Goal: Task Accomplishment & Management: Use online tool/utility

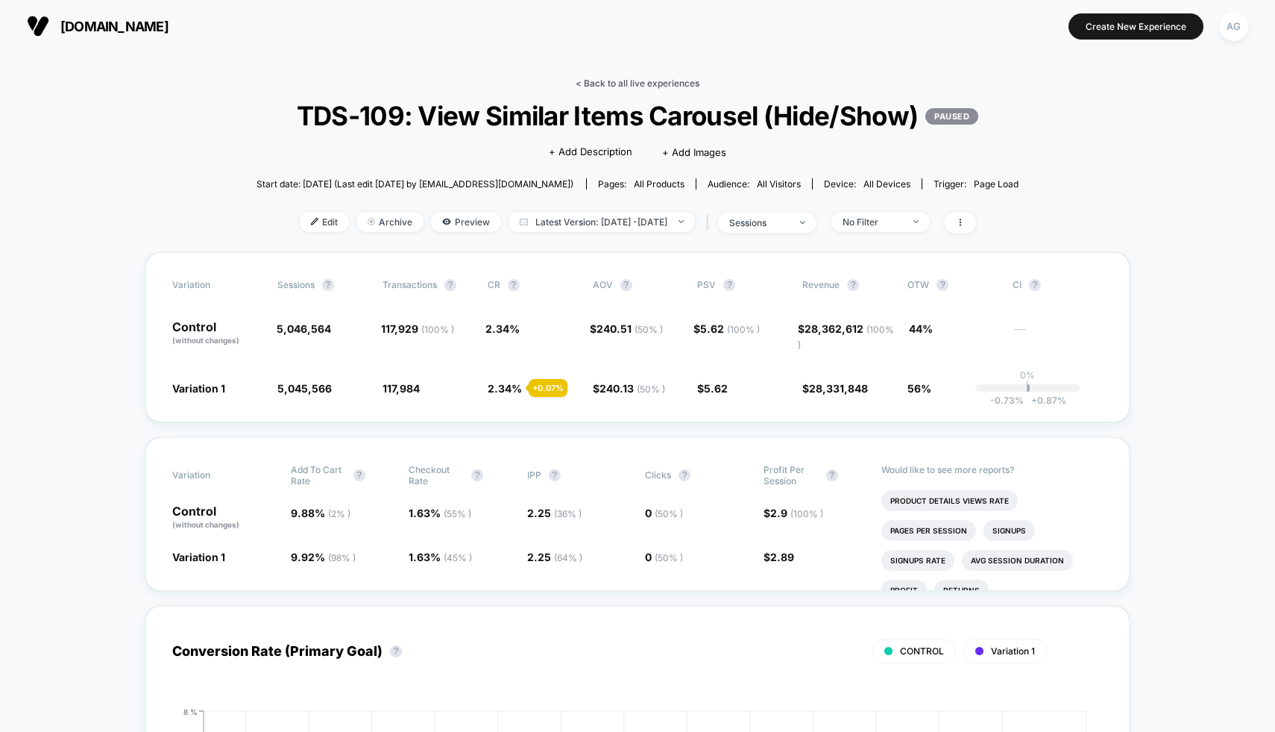
click at [623, 84] on link "< Back to all live experiences" at bounding box center [638, 83] width 124 height 11
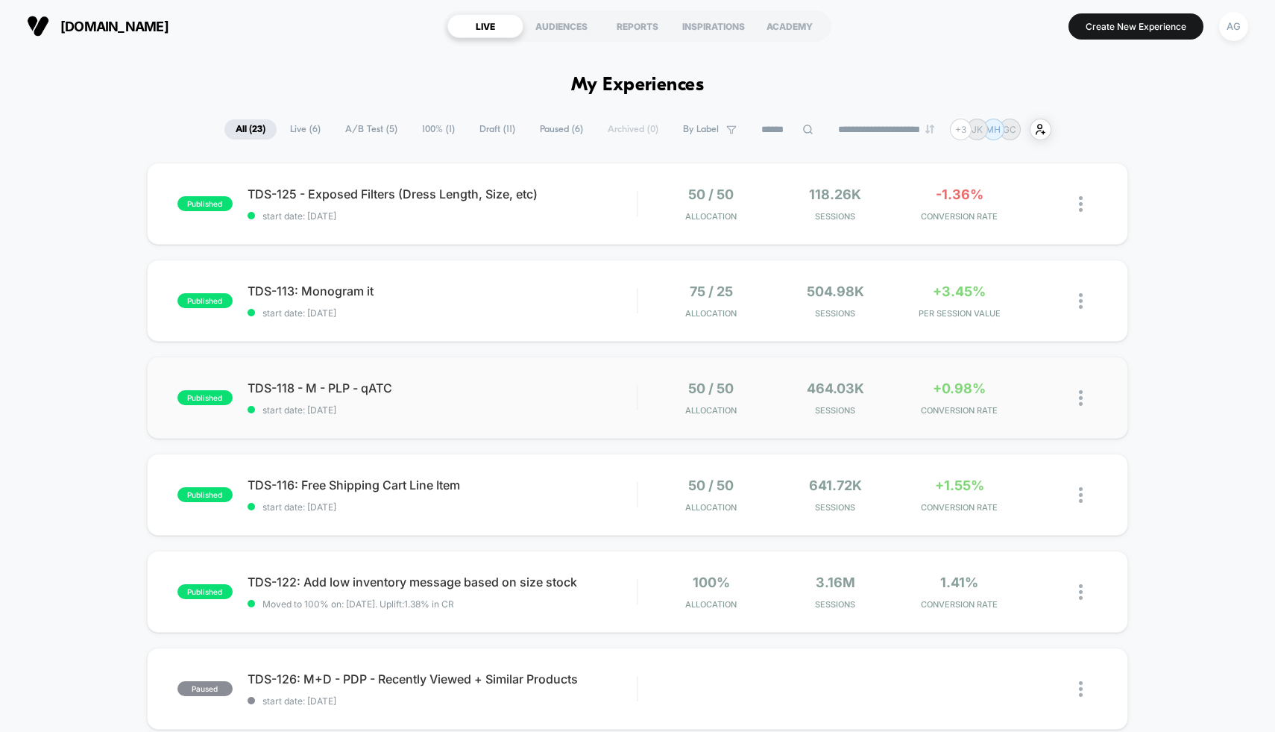
click at [607, 377] on div "published TDS-118 - M - PLP - qATC start date: [DATE] 50 / 50 Allocation 464.03…" at bounding box center [638, 398] width 982 height 82
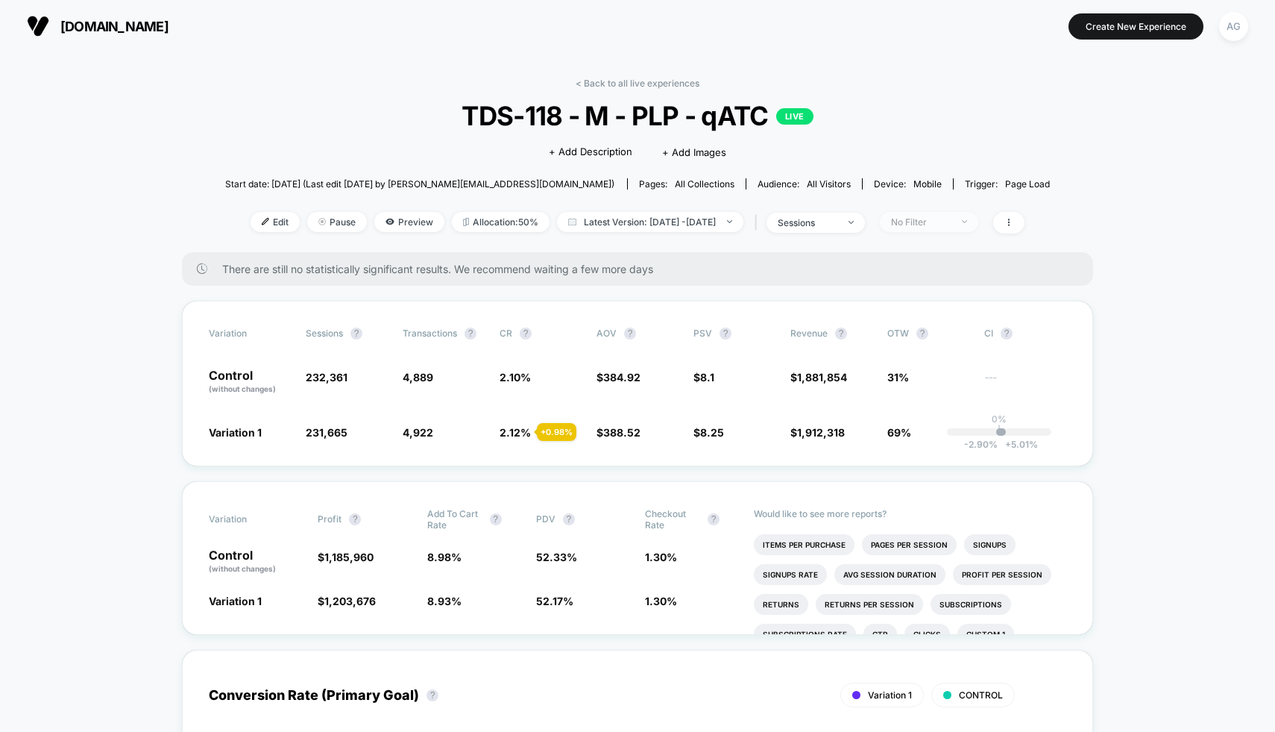
click at [932, 222] on div "No Filter" at bounding box center [921, 221] width 60 height 11
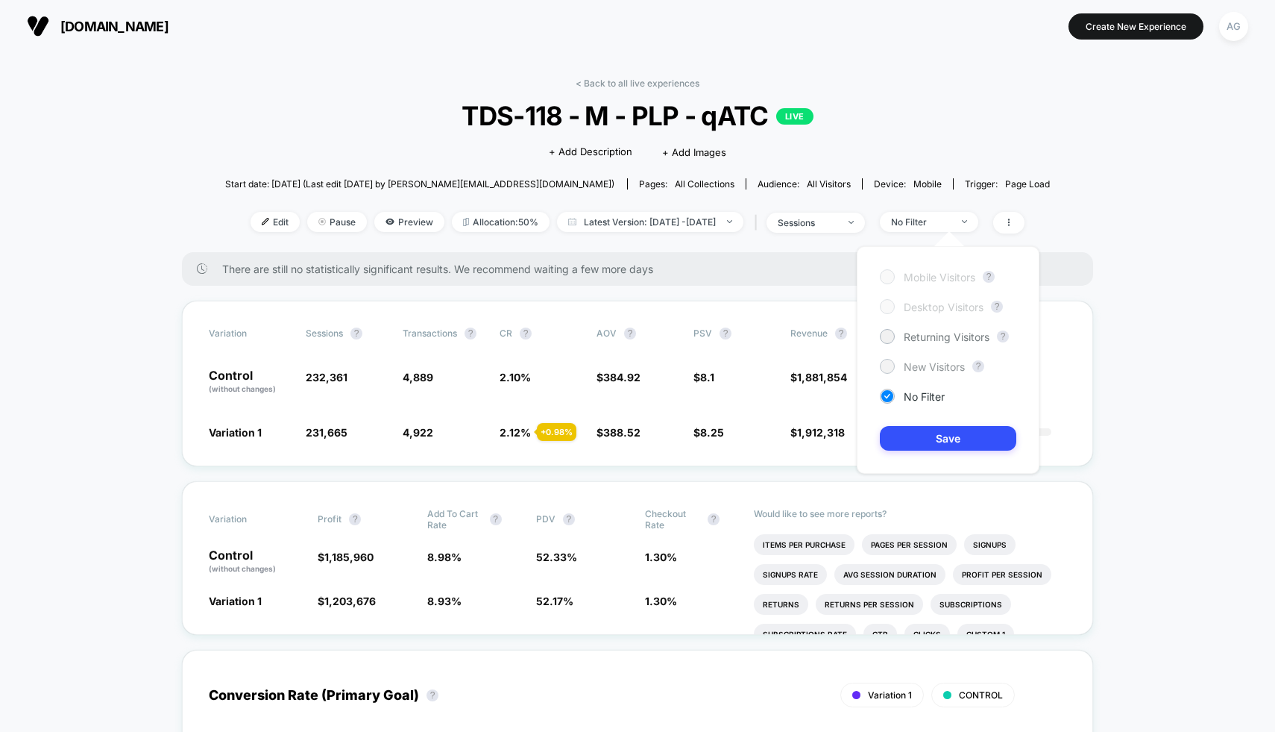
click at [954, 362] on span "New Visitors" at bounding box center [934, 366] width 61 height 13
click at [958, 434] on button "Save" at bounding box center [948, 438] width 136 height 25
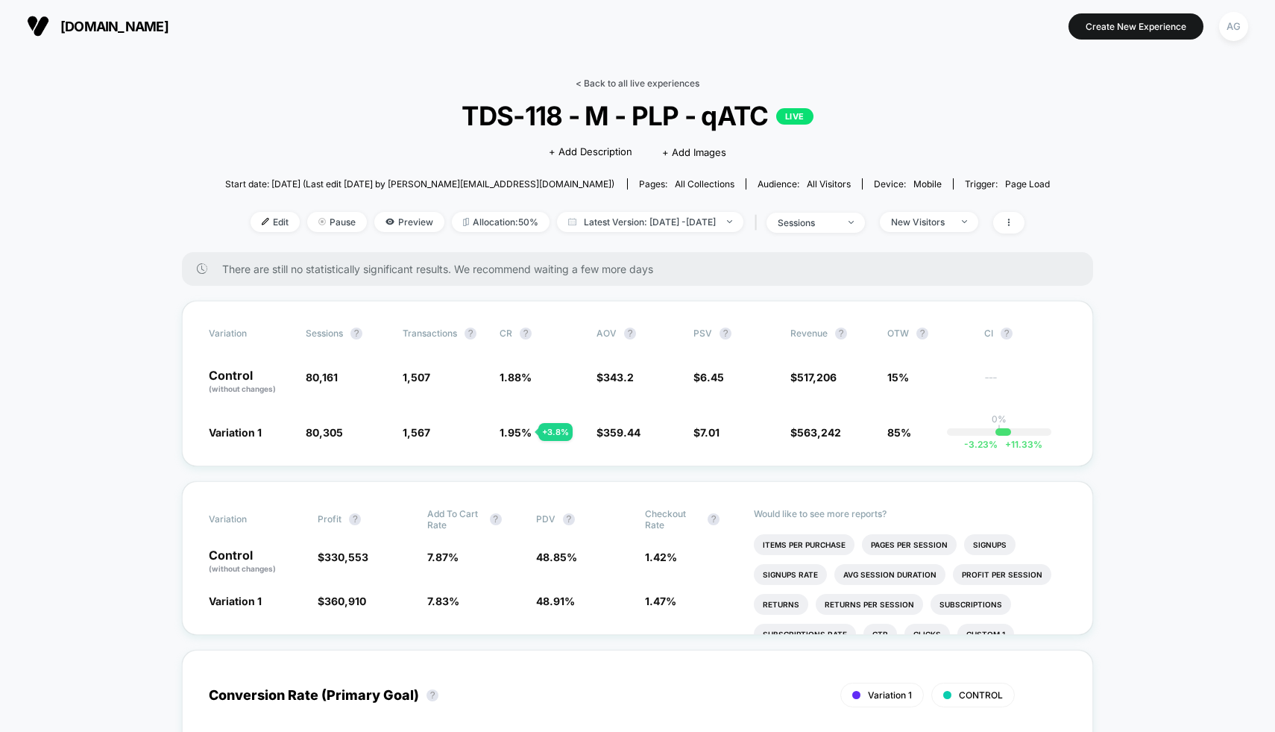
click at [637, 84] on link "< Back to all live experiences" at bounding box center [638, 83] width 124 height 11
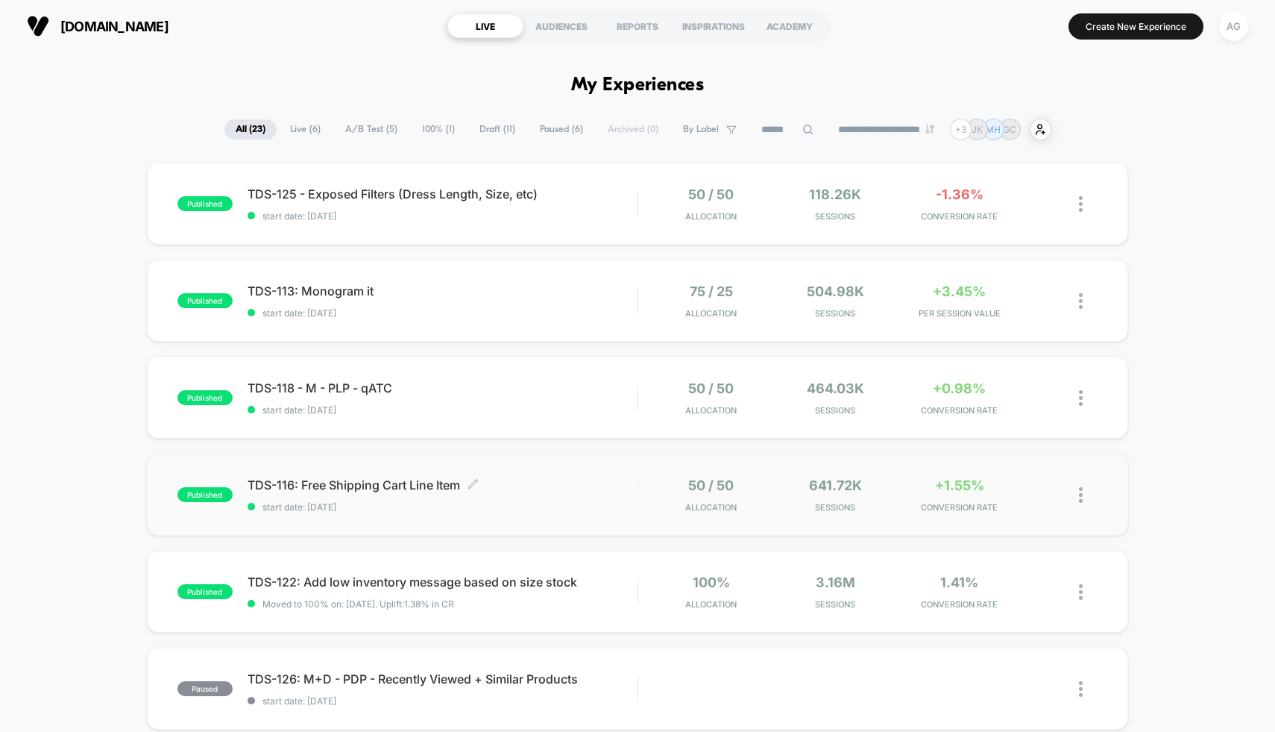
click at [627, 491] on span "TDS-116: Free Shipping Cart Line Item Click to edit experience details" at bounding box center [443, 484] width 390 height 15
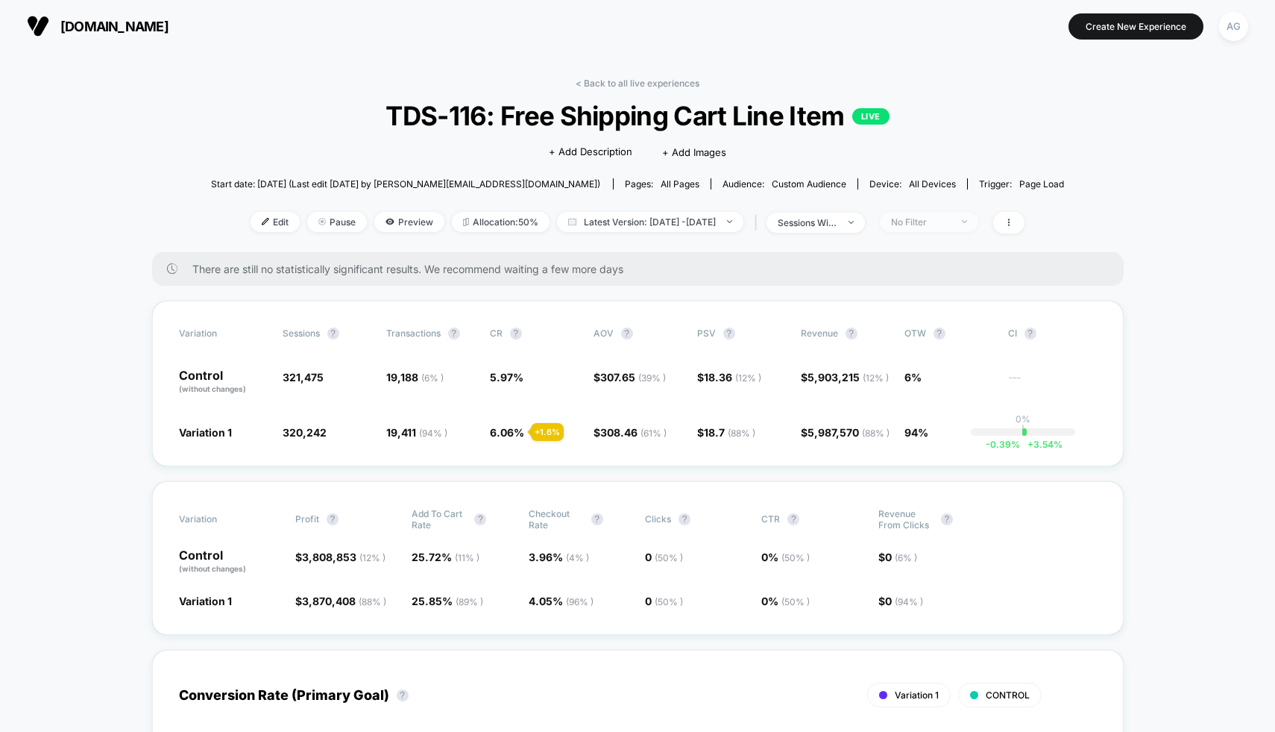
click at [935, 223] on div "No Filter" at bounding box center [921, 221] width 60 height 11
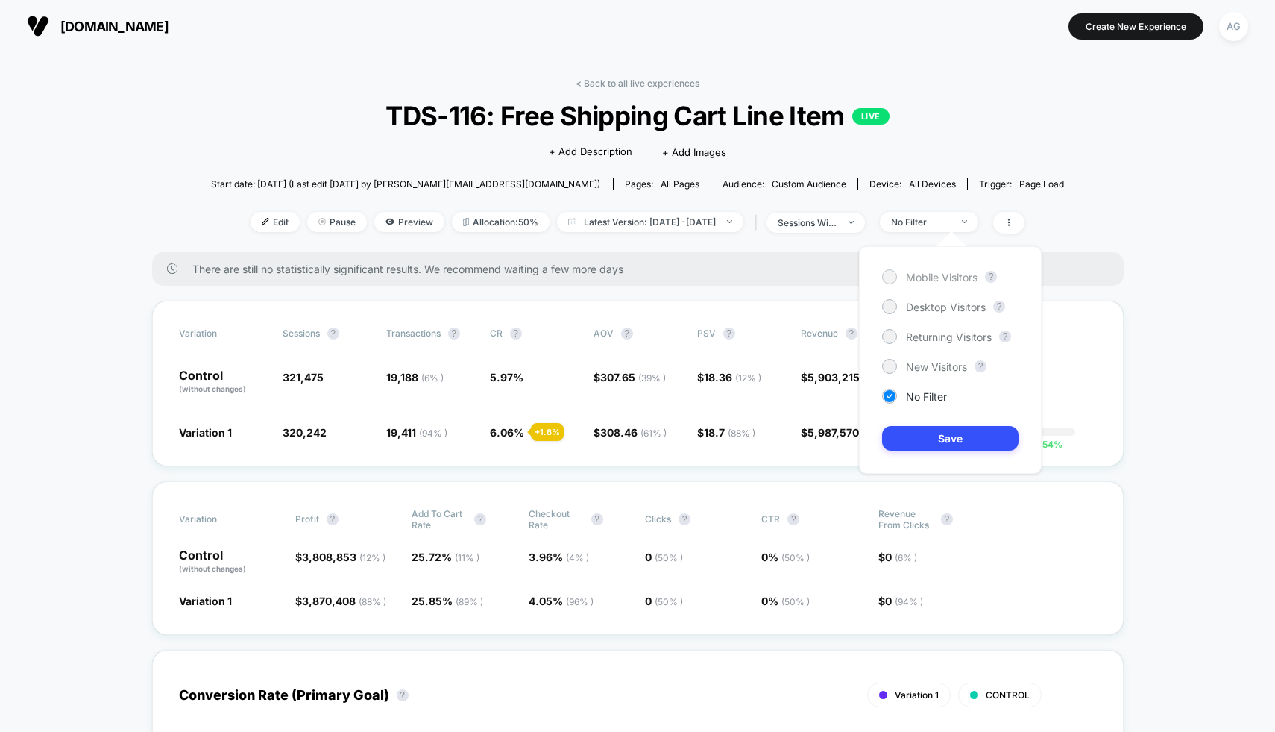
click at [938, 271] on span "Mobile Visitors" at bounding box center [942, 277] width 72 height 13
click at [952, 439] on button "Save" at bounding box center [950, 438] width 136 height 25
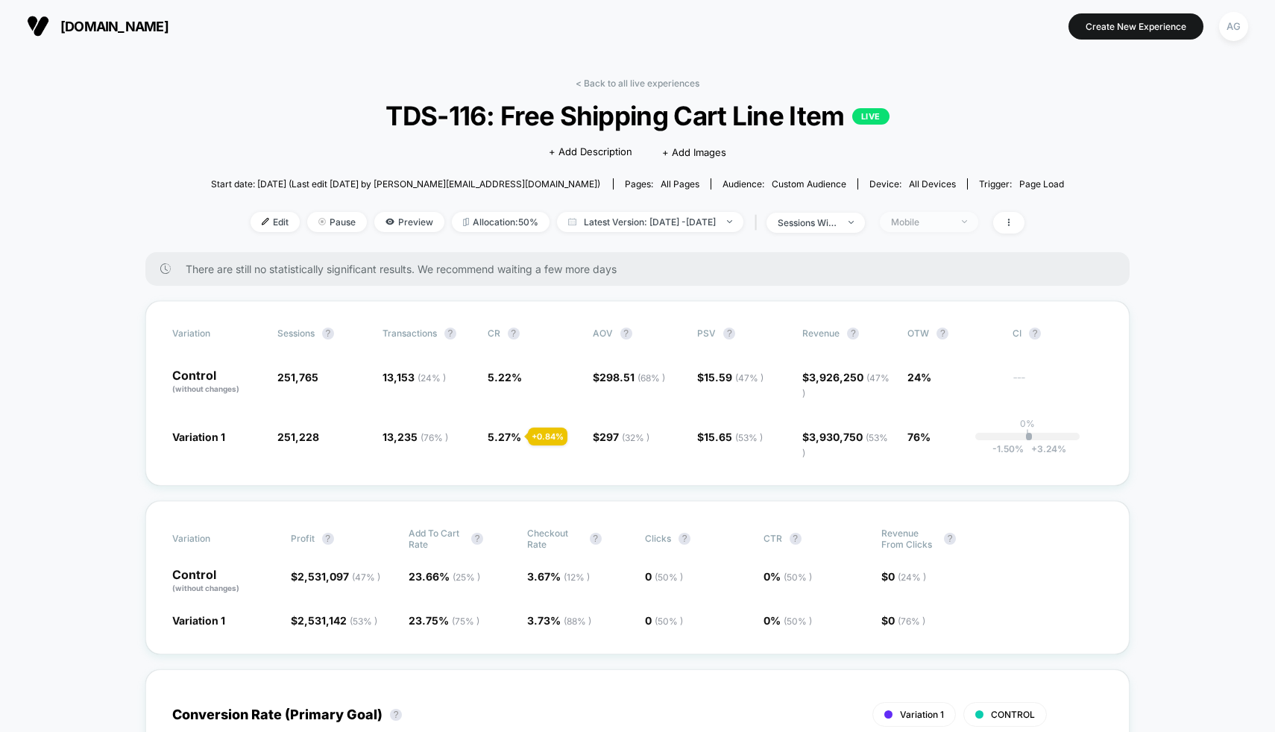
click at [933, 228] on span "Mobile" at bounding box center [929, 222] width 98 height 20
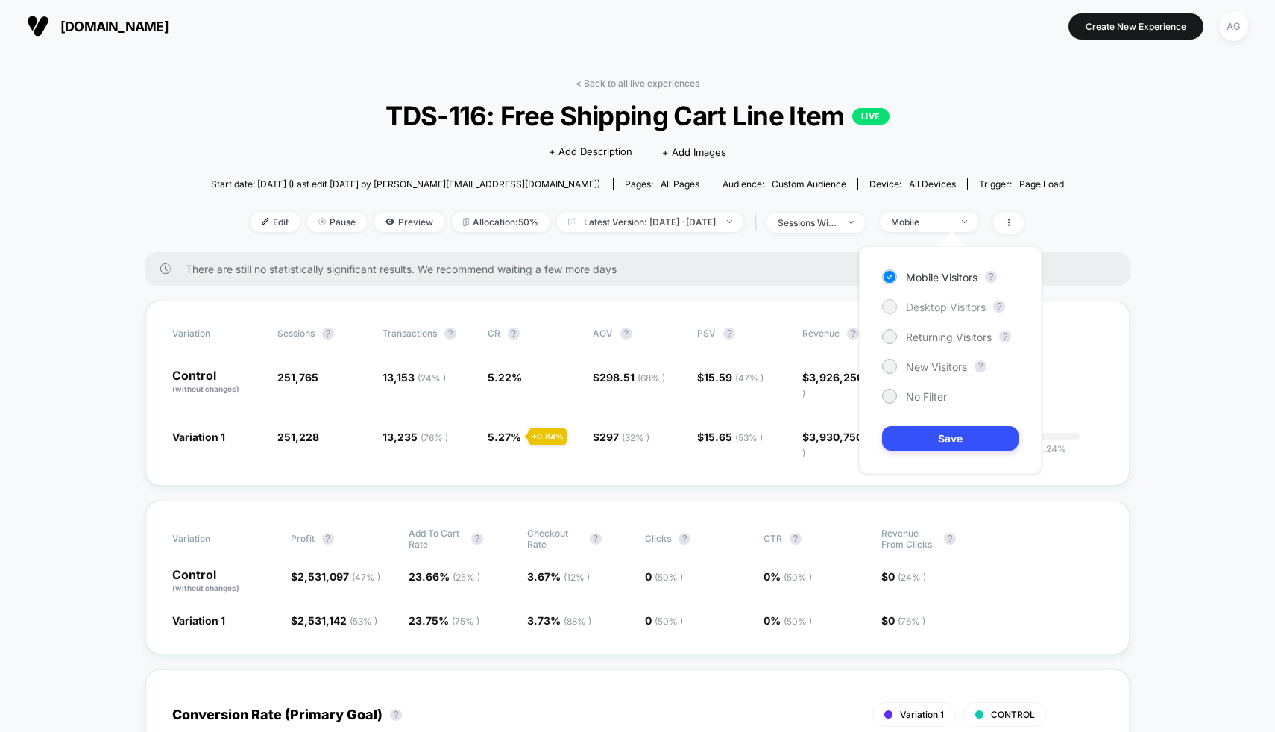
click at [921, 307] on span "Desktop Visitors" at bounding box center [946, 307] width 80 height 13
click at [931, 446] on button "Save" at bounding box center [950, 438] width 136 height 25
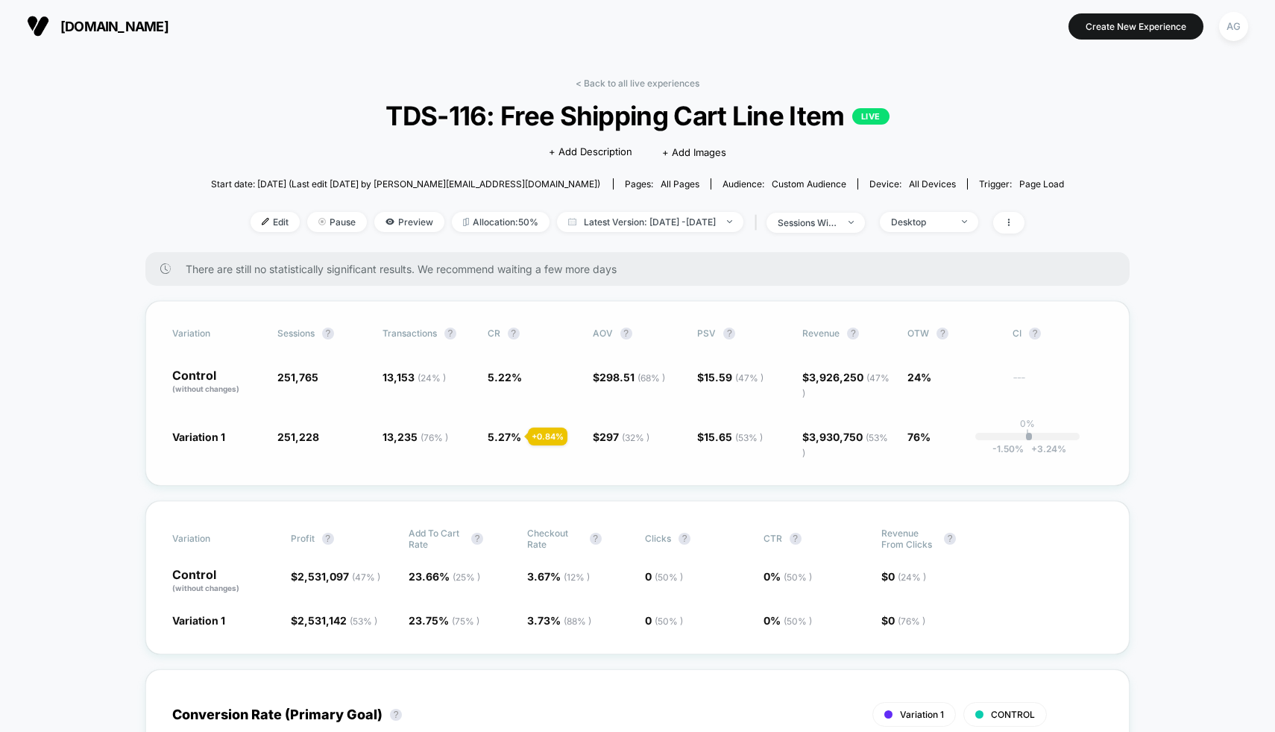
scroll to position [1, 0]
click at [1114, 16] on button "Create New Experience" at bounding box center [1136, 26] width 135 height 26
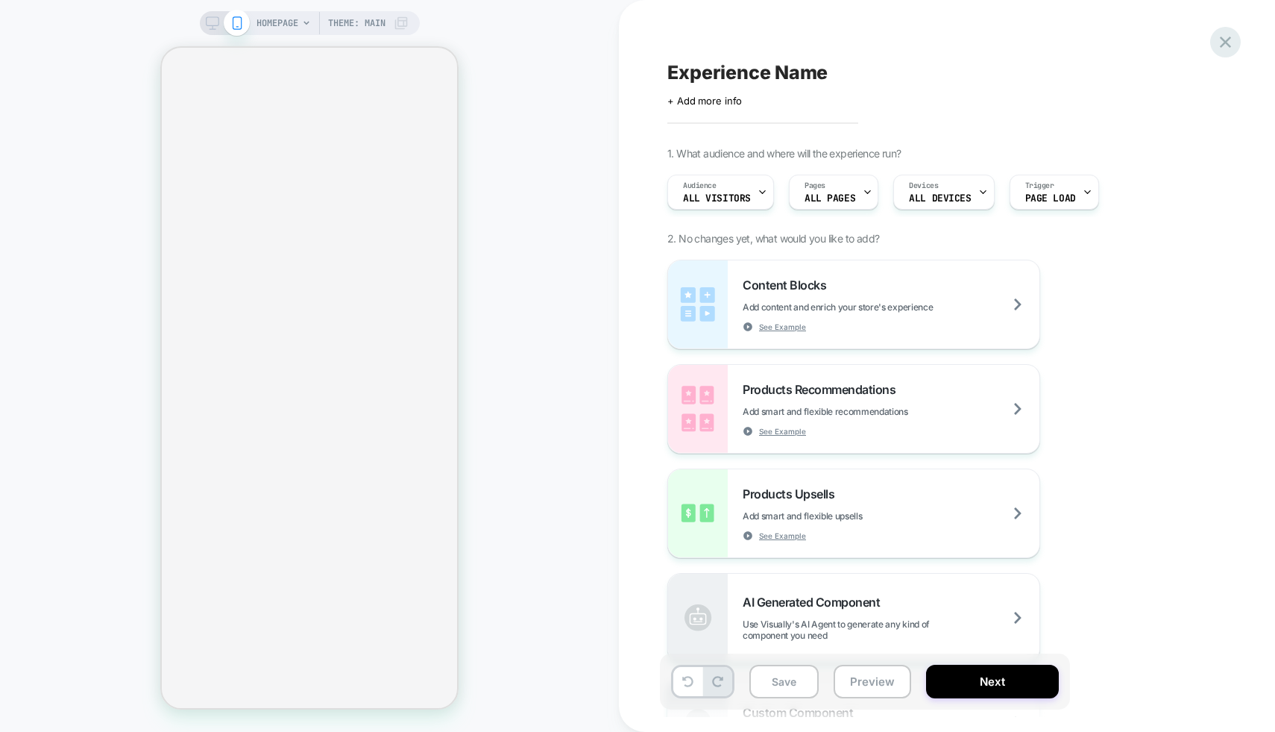
click at [1223, 41] on icon at bounding box center [1226, 42] width 20 height 20
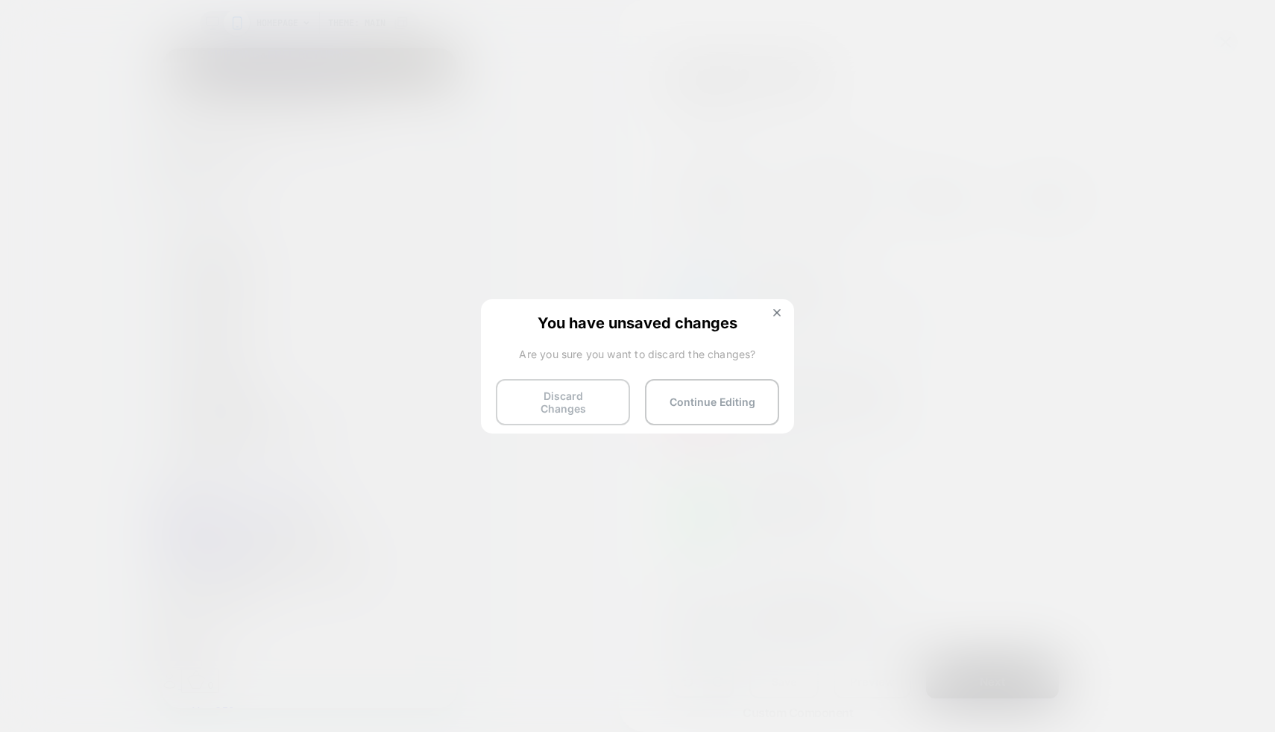
click at [561, 402] on button "Discard Changes" at bounding box center [563, 402] width 134 height 46
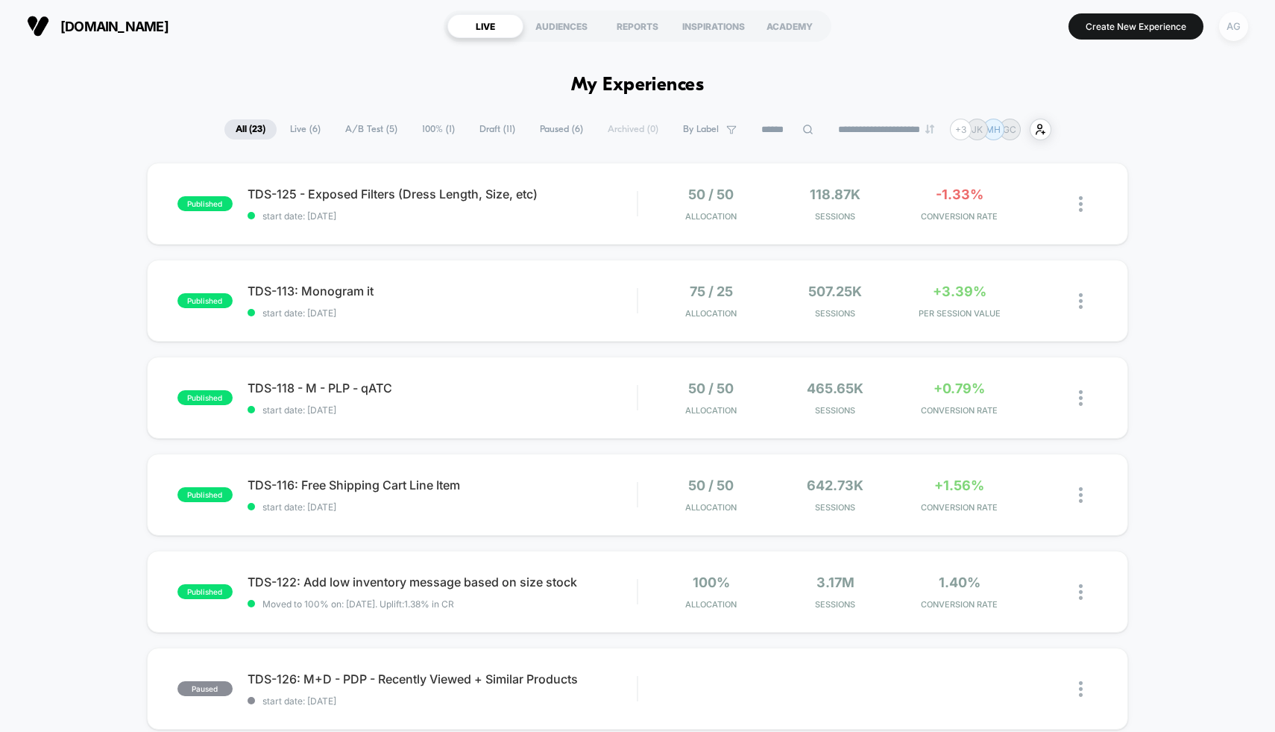
click at [1231, 27] on div "AG" at bounding box center [1233, 26] width 29 height 29
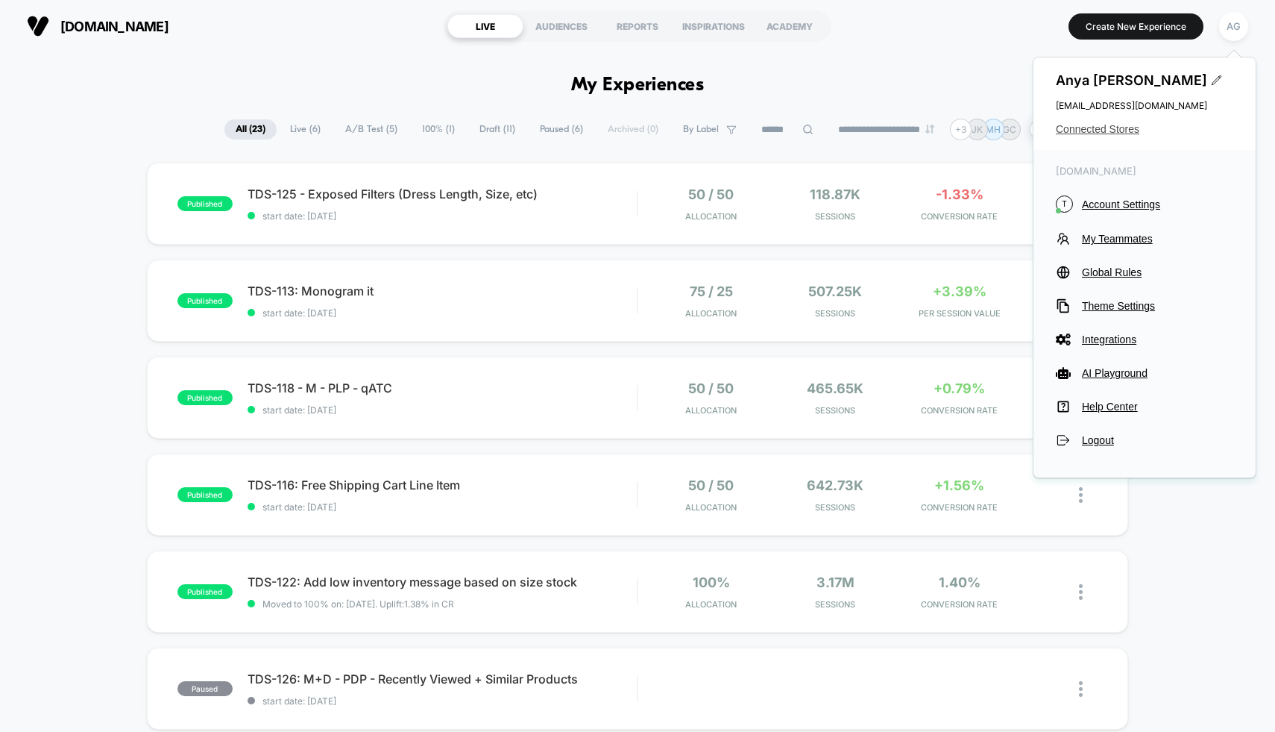
click at [1117, 129] on span "Connected Stores" at bounding box center [1145, 129] width 178 height 12
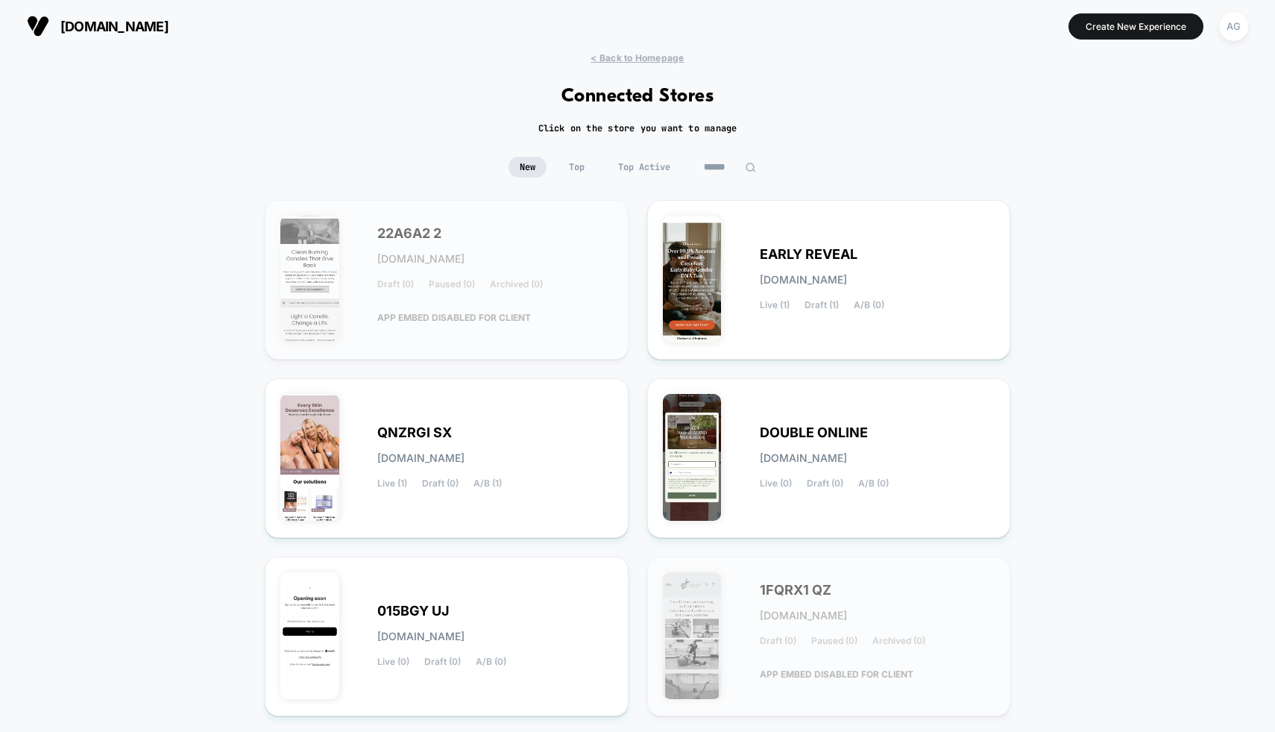
click at [729, 173] on input at bounding box center [730, 167] width 75 height 21
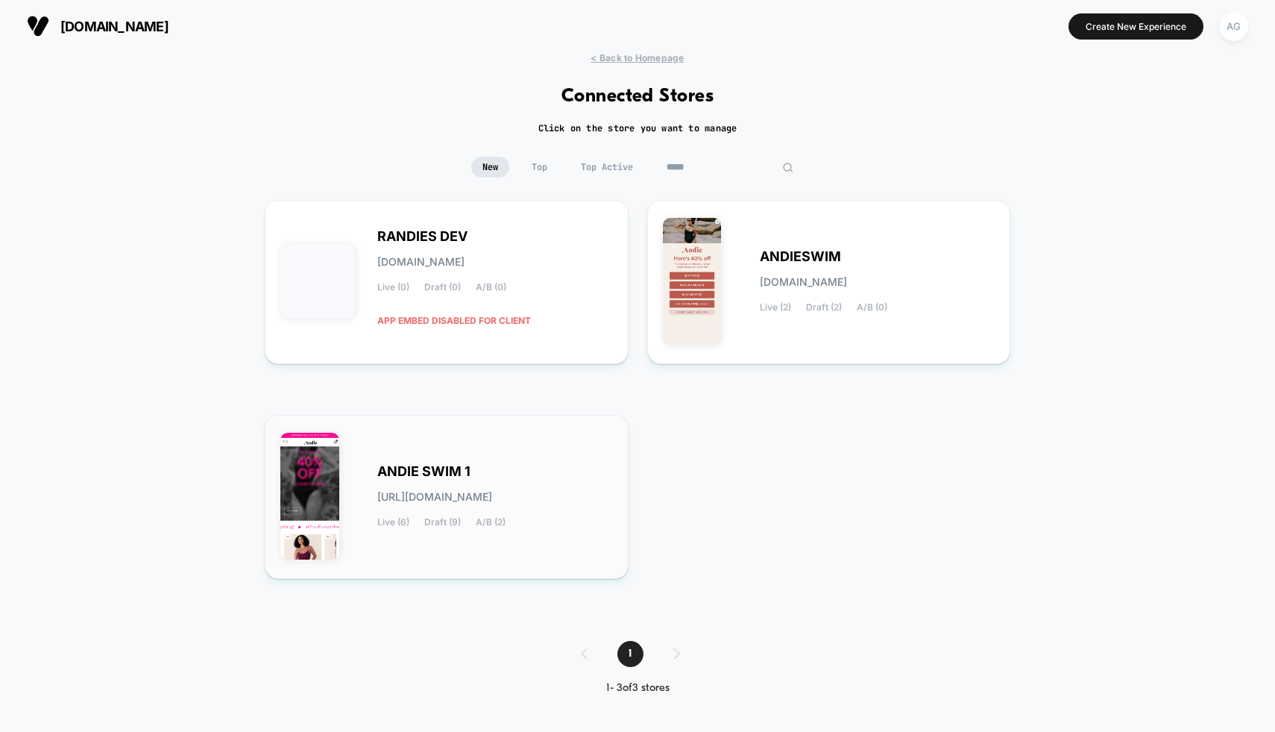
type input "*****"
click at [572, 435] on div "ANDIE SWIM 1 [URL][DOMAIN_NAME] Live (6) Draft (9) A/B (2)" at bounding box center [446, 496] width 333 height 133
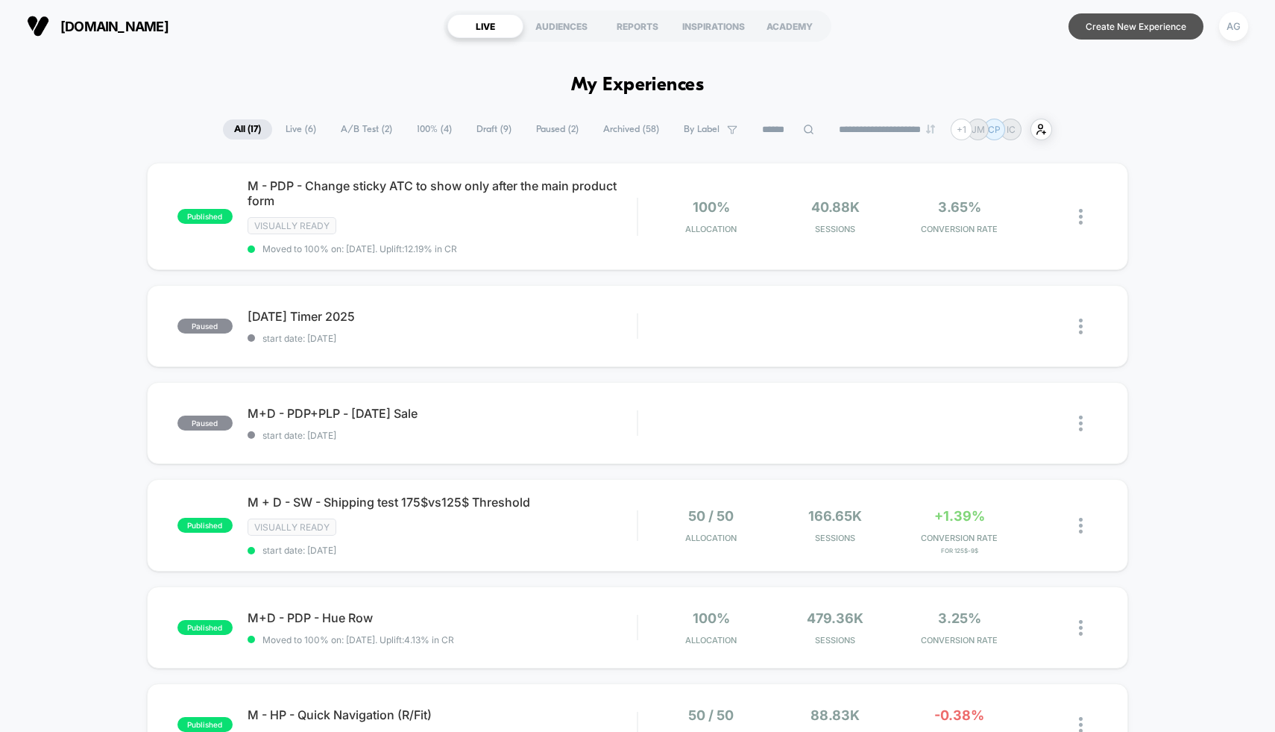
click at [1113, 32] on button "Create New Experience" at bounding box center [1136, 26] width 135 height 26
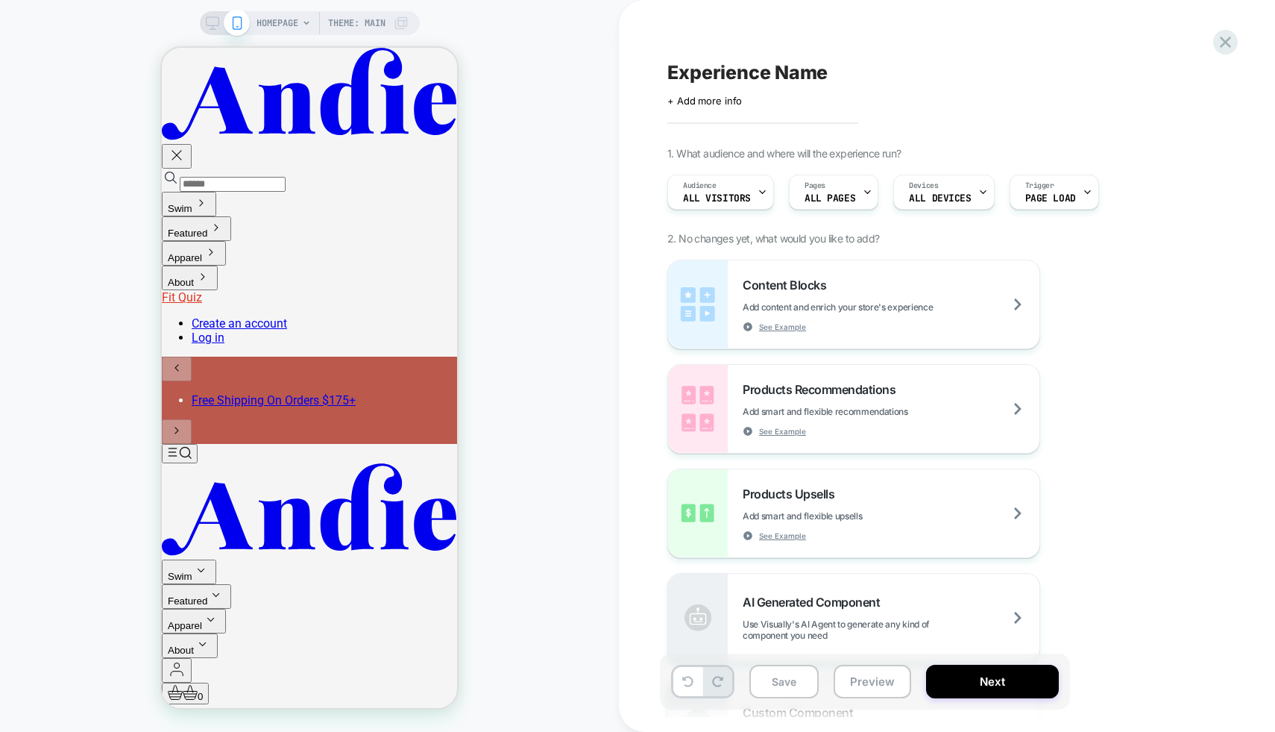
click at [271, 16] on span "HOMEPAGE" at bounding box center [278, 23] width 42 height 24
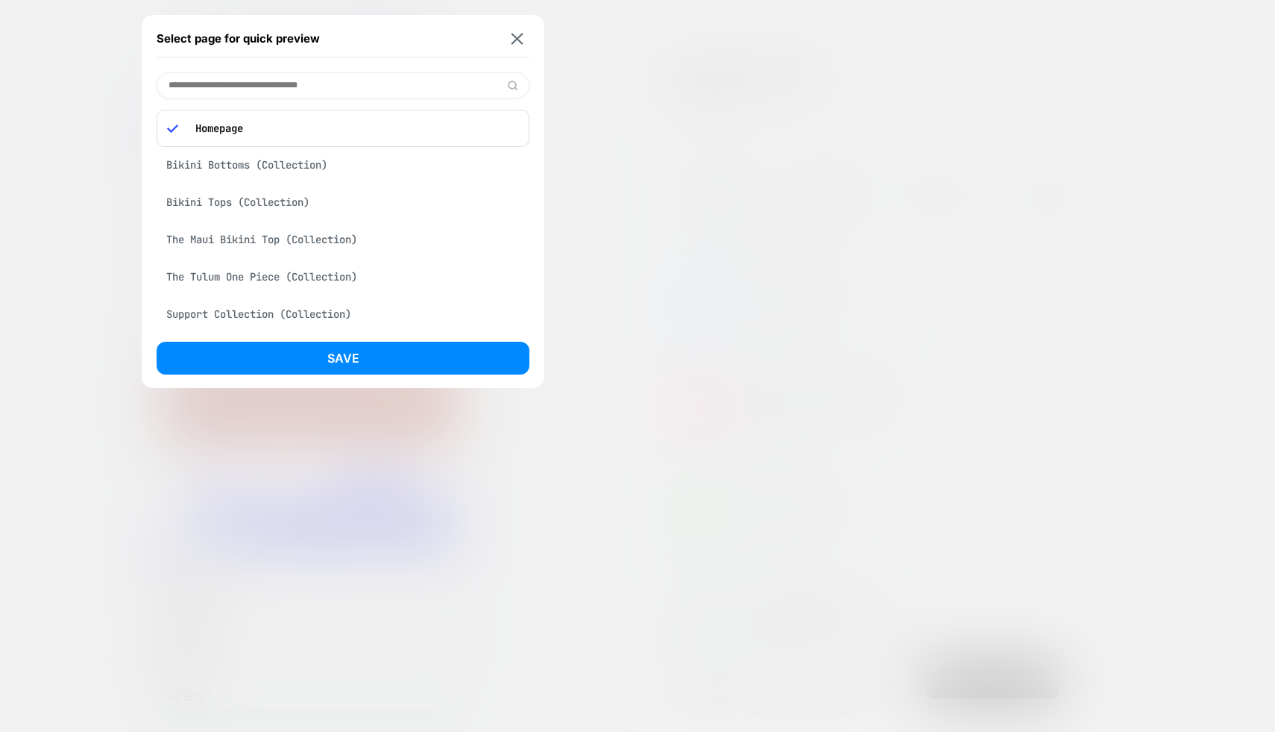
click at [261, 79] on input at bounding box center [343, 85] width 373 height 26
paste input "**********"
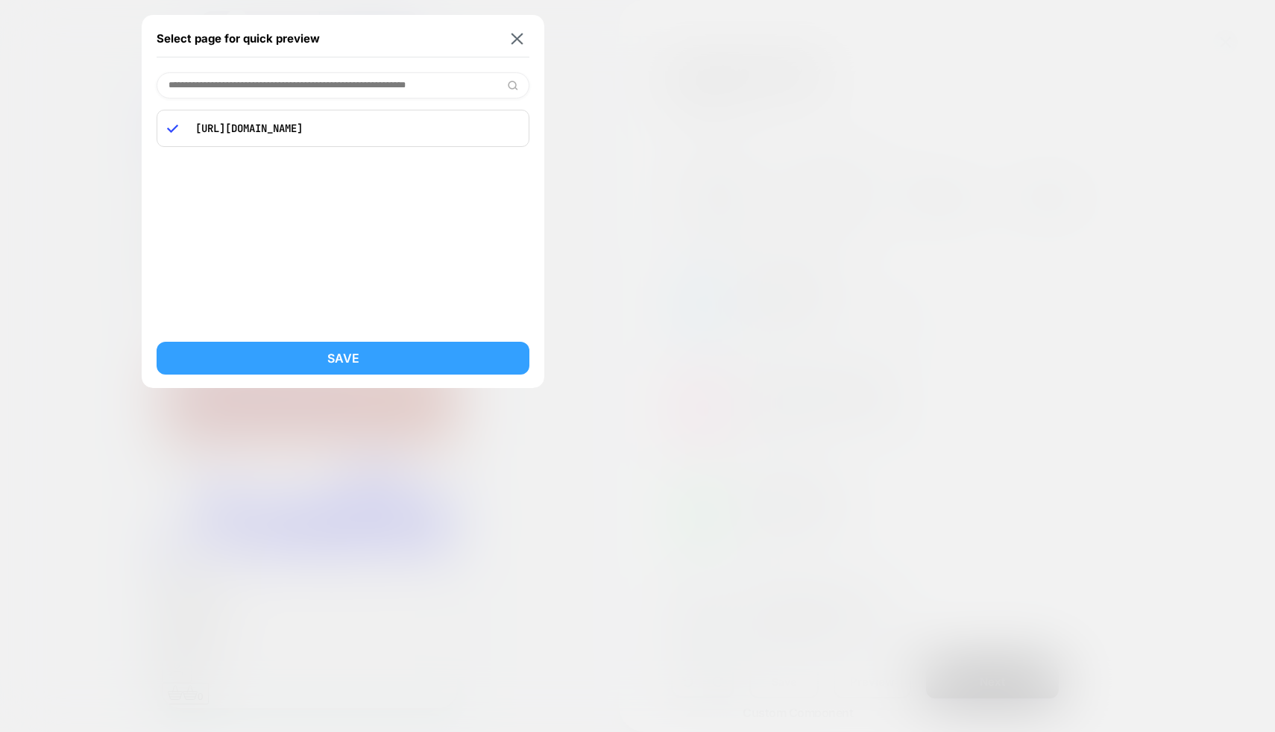
type input "**********"
click at [329, 358] on button "Save" at bounding box center [343, 358] width 373 height 33
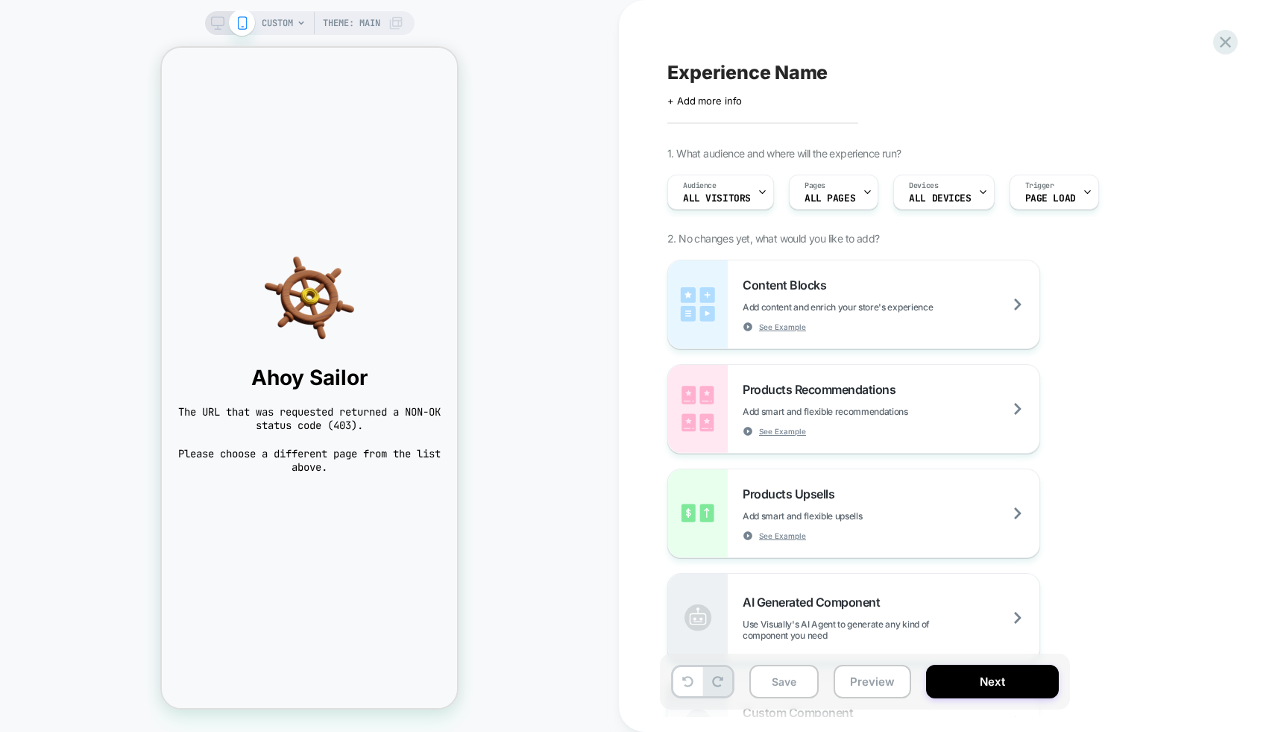
click at [295, 22] on div "CUSTOM Theme: MAIN" at bounding box center [333, 23] width 142 height 24
click at [290, 27] on span "CUSTOM" at bounding box center [277, 23] width 31 height 24
